Goal: Register for event/course

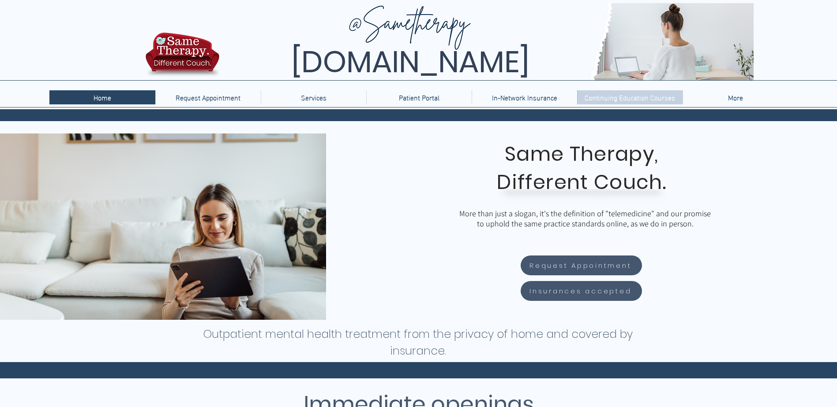
click at [613, 96] on p "Continuing Education Courses" at bounding box center [629, 97] width 99 height 14
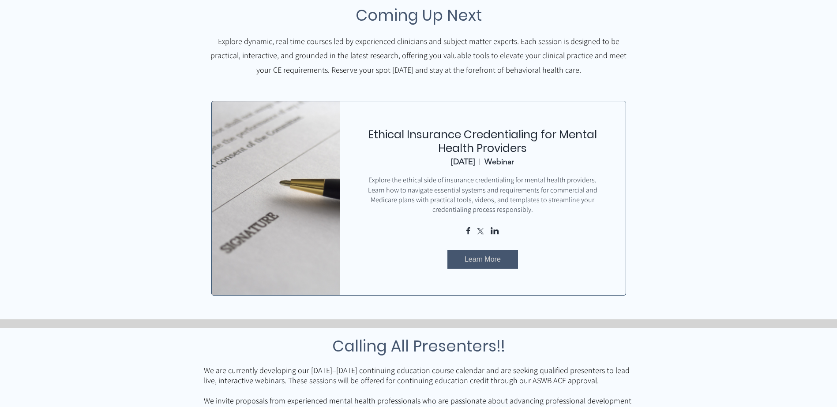
scroll to position [353, 0]
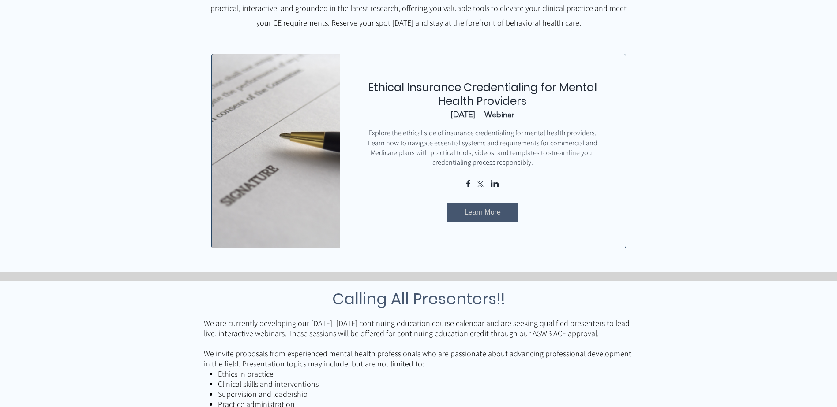
click at [475, 214] on span "Learn More" at bounding box center [482, 213] width 36 height 10
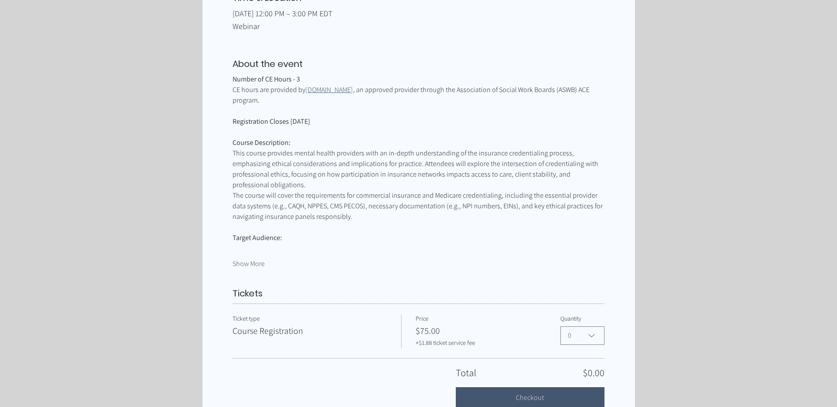
scroll to position [404, 0]
